Goal: Task Accomplishment & Management: Manage account settings

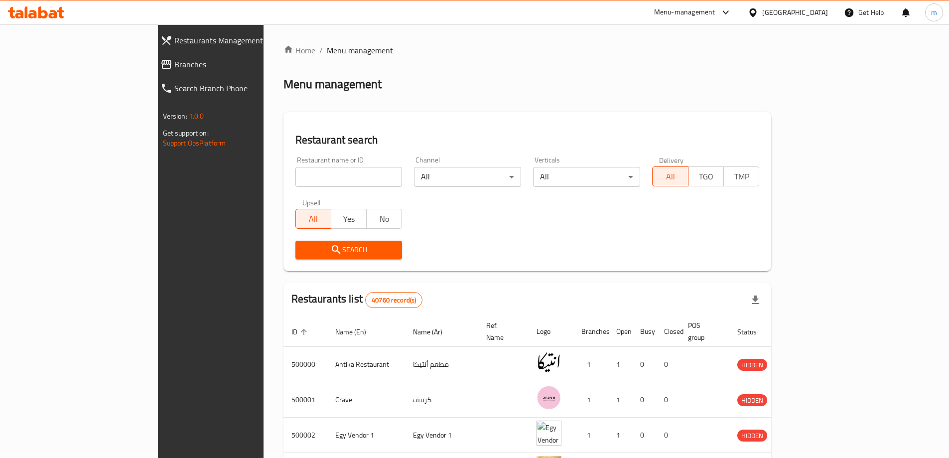
click at [763, 16] on div at bounding box center [755, 12] width 14 height 11
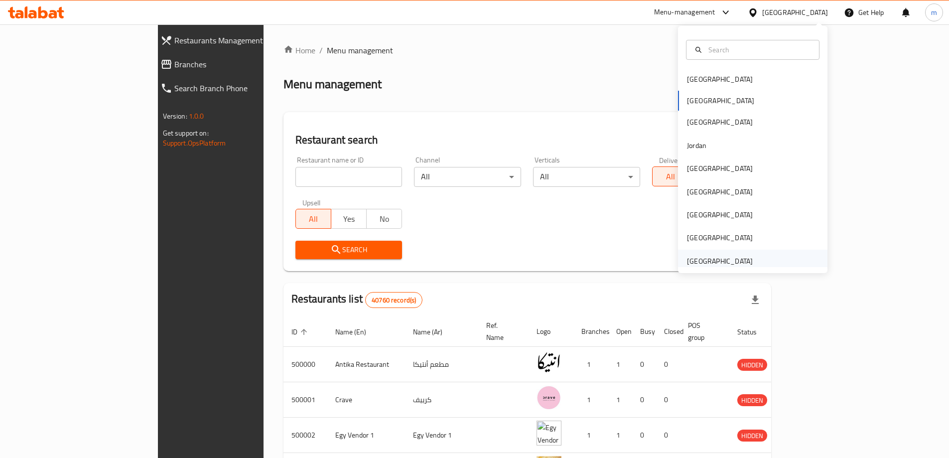
click at [728, 261] on div "[GEOGRAPHIC_DATA]" at bounding box center [720, 261] width 66 height 11
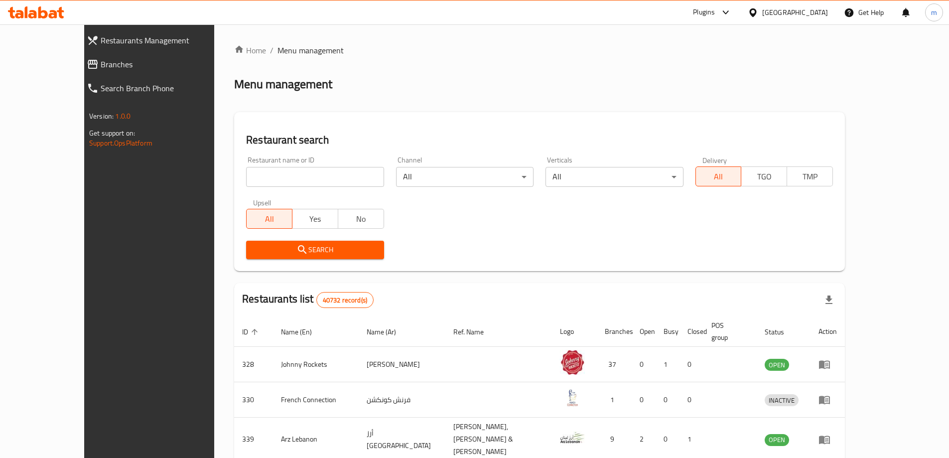
click at [79, 79] on link "Search Branch Phone" at bounding box center [161, 88] width 164 height 24
click at [101, 66] on span "Branches" at bounding box center [168, 64] width 134 height 12
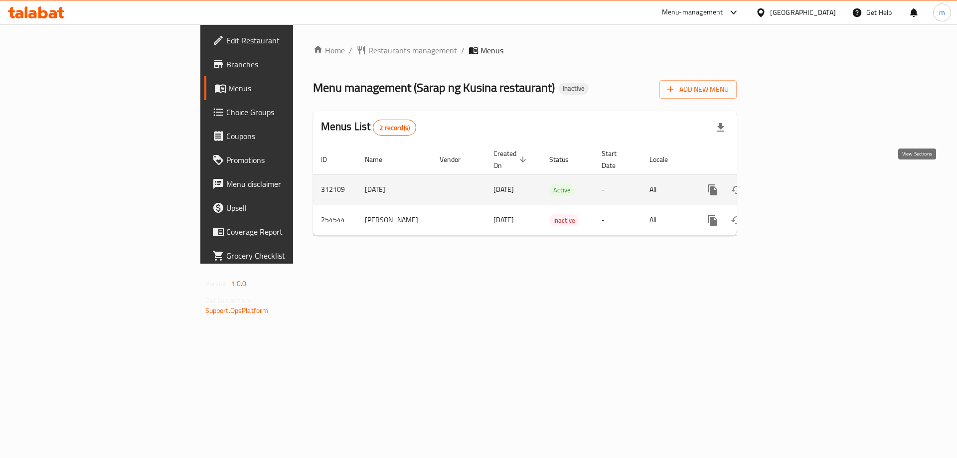
click at [790, 184] on icon "enhanced table" at bounding box center [785, 190] width 12 height 12
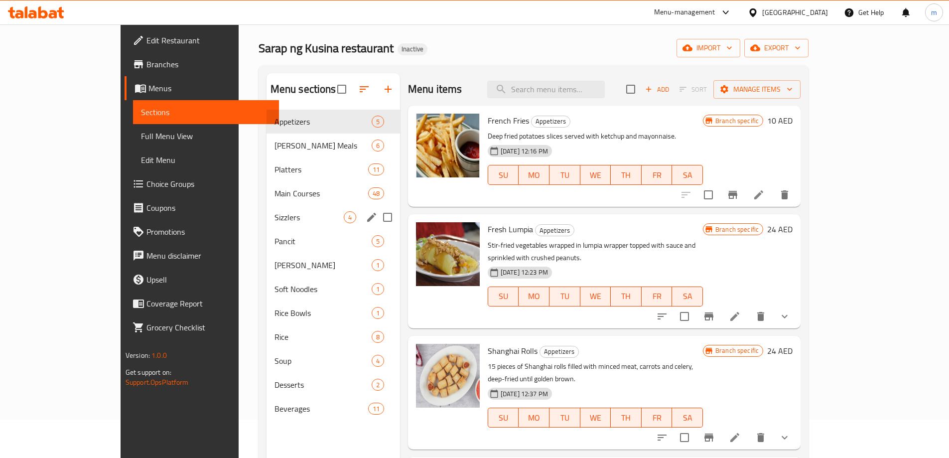
scroll to position [50, 0]
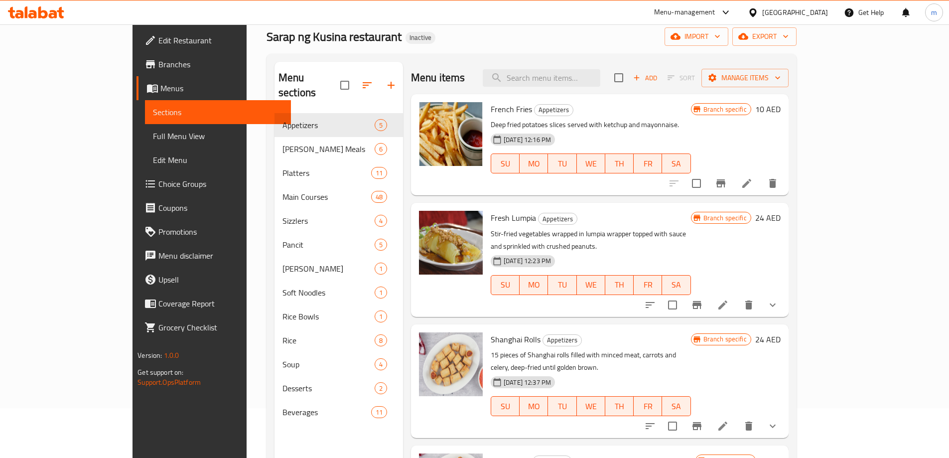
click at [158, 67] on span "Branches" at bounding box center [220, 64] width 125 height 12
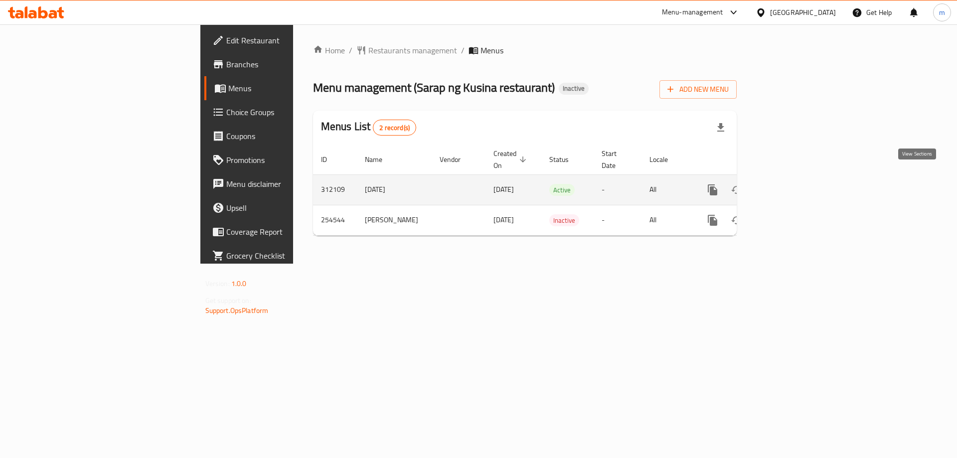
click at [796, 178] on link "enhanced table" at bounding box center [785, 190] width 24 height 24
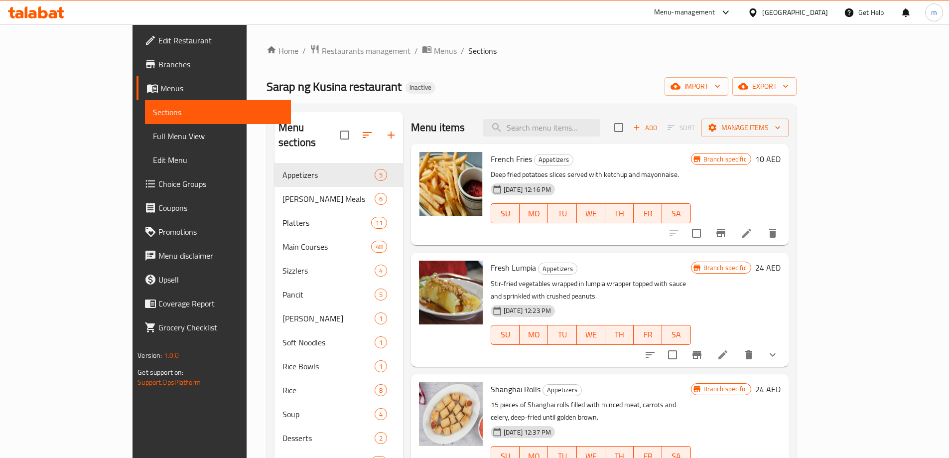
click at [729, 45] on ol "Home / Restaurants management / Menus / Sections" at bounding box center [532, 50] width 530 height 13
click at [158, 70] on span "Branches" at bounding box center [220, 64] width 125 height 12
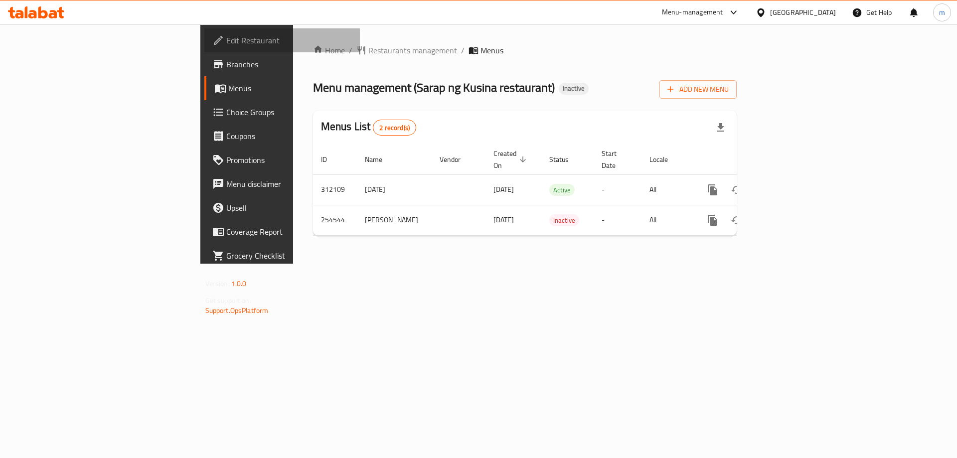
click at [204, 47] on link "Edit Restaurant" at bounding box center [282, 40] width 156 height 24
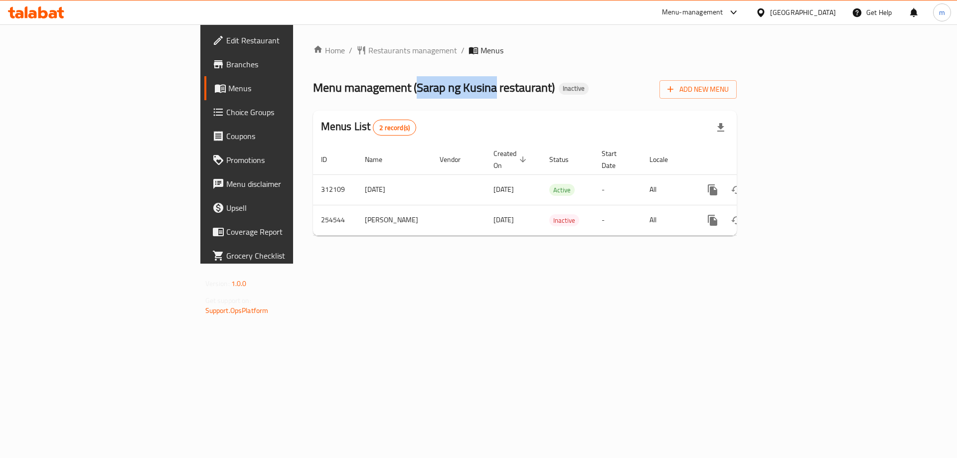
drag, startPoint x: 302, startPoint y: 87, endPoint x: 362, endPoint y: 83, distance: 60.4
click at [362, 83] on span "Menu management ( Sarap ng Kusina restaurant )" at bounding box center [434, 87] width 242 height 22
copy span "Sarap [PERSON_NAME]"
click at [344, 80] on span "Menu management ( Sarap ng Kusina restaurant )" at bounding box center [434, 87] width 242 height 22
click at [226, 67] on span "Branches" at bounding box center [289, 64] width 126 height 12
